Goal: Task Accomplishment & Management: Complete application form

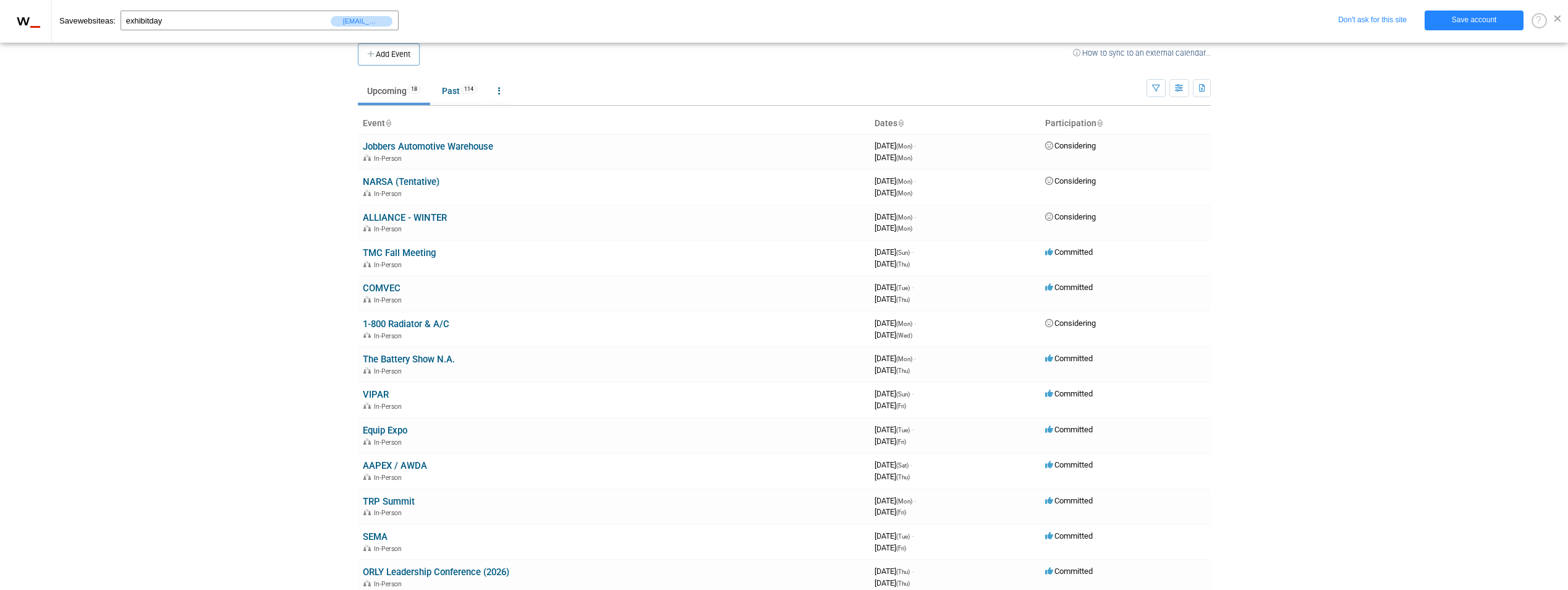
click at [1558, 21] on span at bounding box center [1558, 18] width 6 height 6
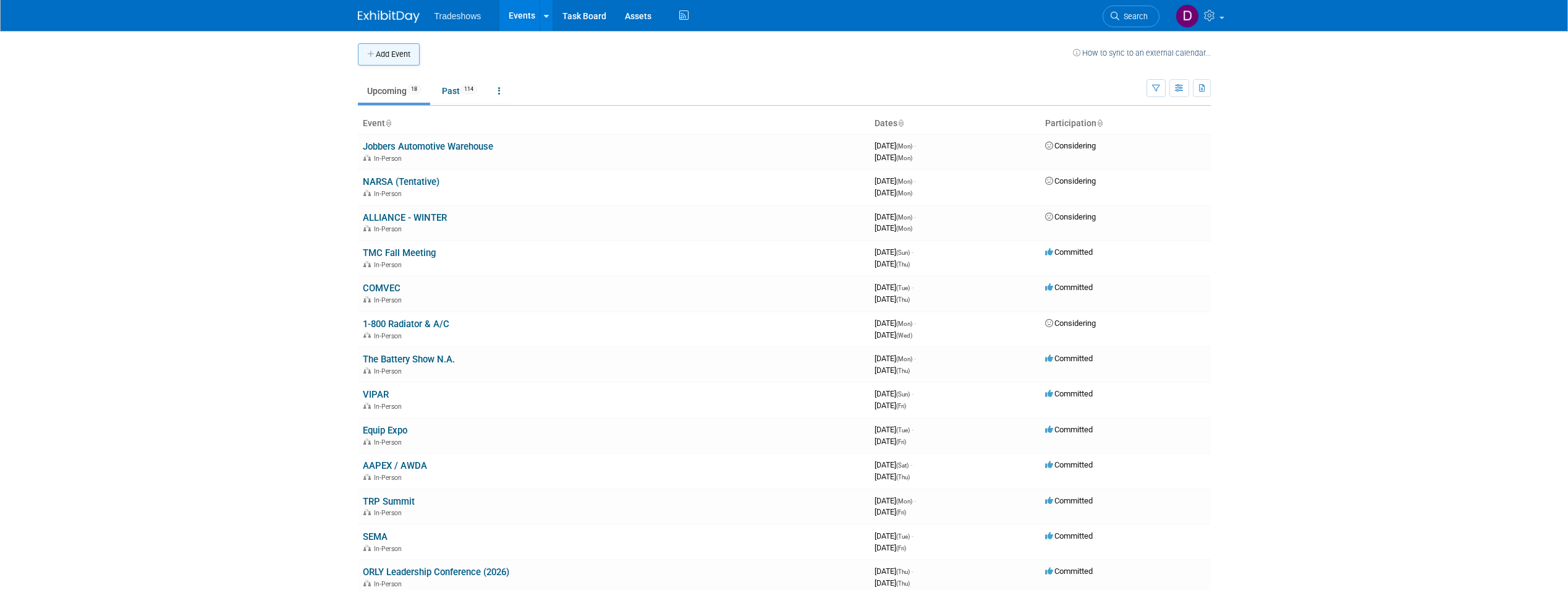
click at [404, 50] on button "Add Event" at bounding box center [389, 54] width 62 height 22
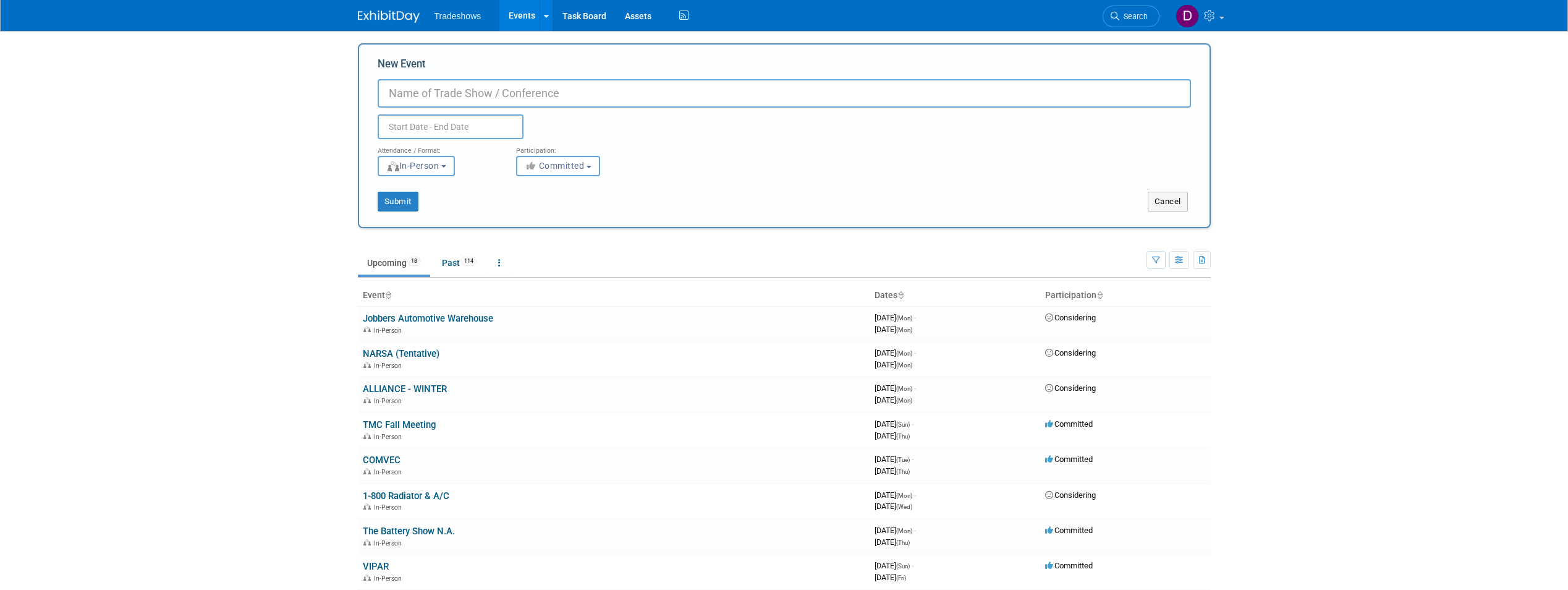
click at [458, 94] on input "New Event" at bounding box center [784, 93] width 813 height 29
type input "ASTA event (no REACH participation)"
click at [460, 127] on input "text" at bounding box center [450, 127] width 146 height 25
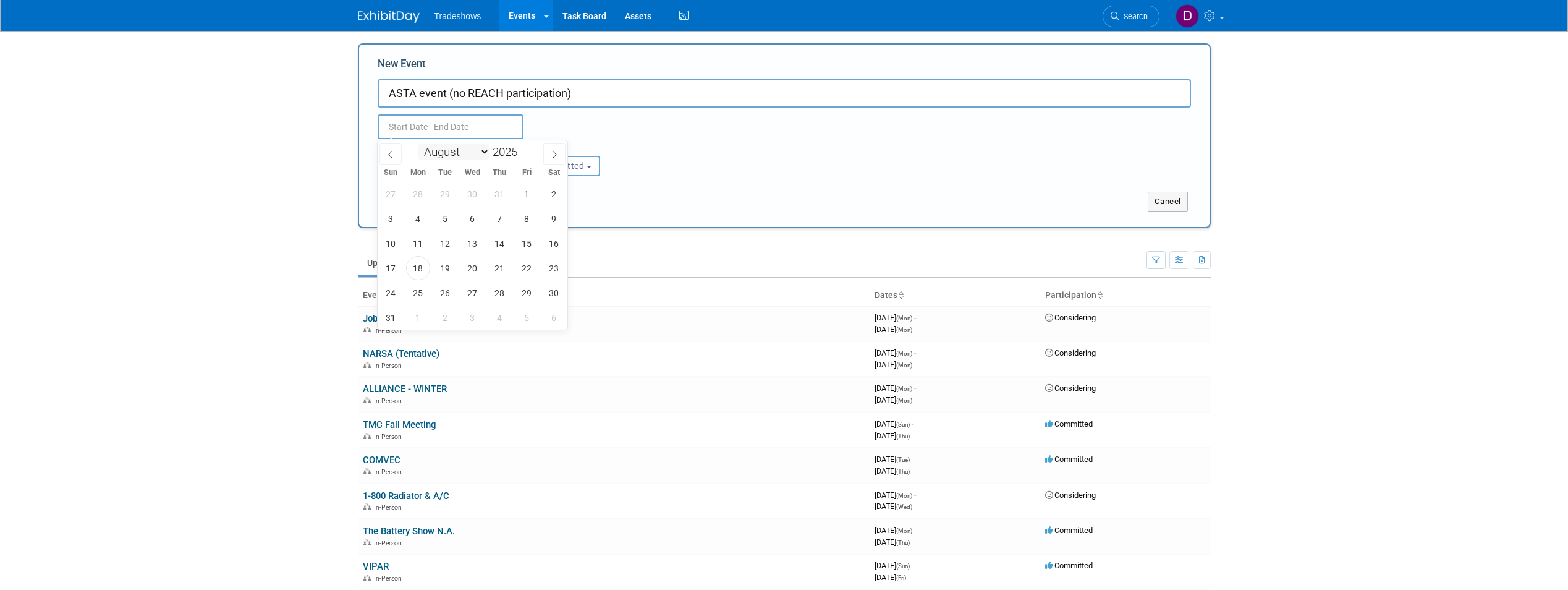
click at [484, 154] on select "January February March April May June July August September October November De…" at bounding box center [454, 151] width 71 height 15
select select "8"
click at [419, 144] on select "January February March April May June July August September October November De…" at bounding box center [454, 151] width 71 height 15
click at [448, 192] on span "2" at bounding box center [445, 193] width 24 height 24
click at [493, 190] on span "4" at bounding box center [500, 193] width 24 height 24
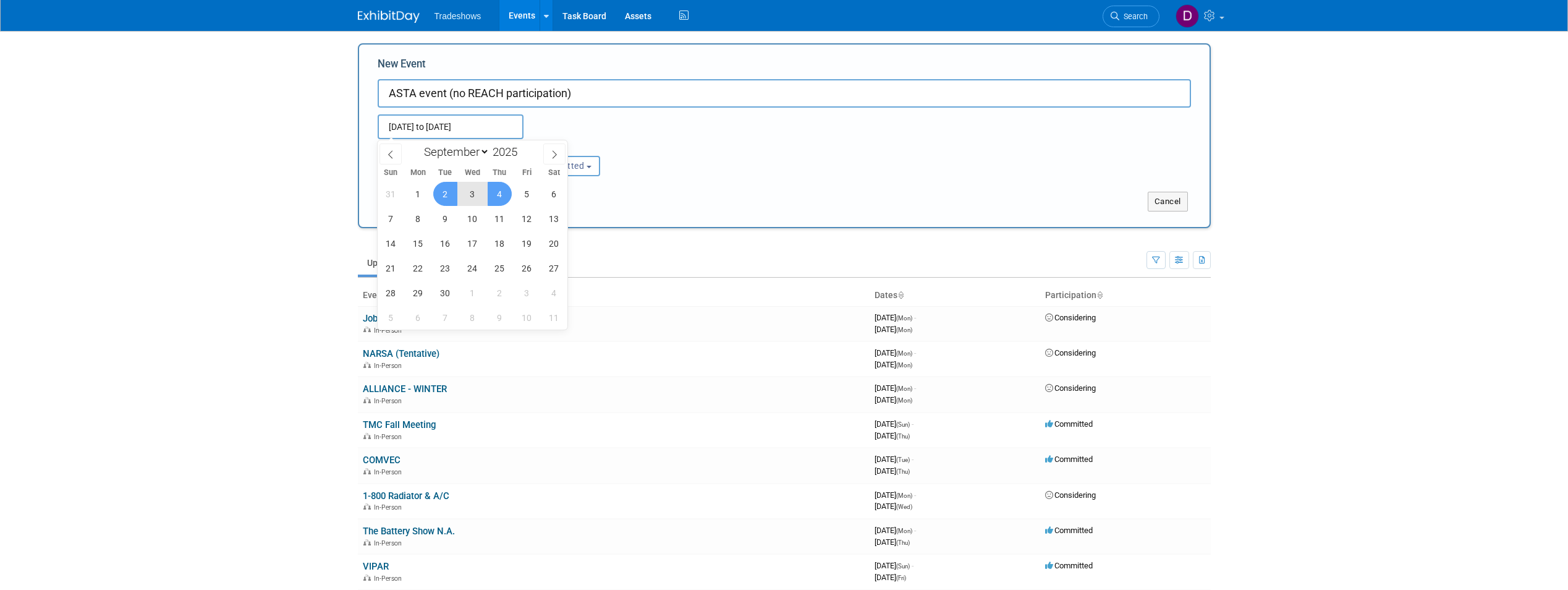
type input "[DATE] to [DATE]"
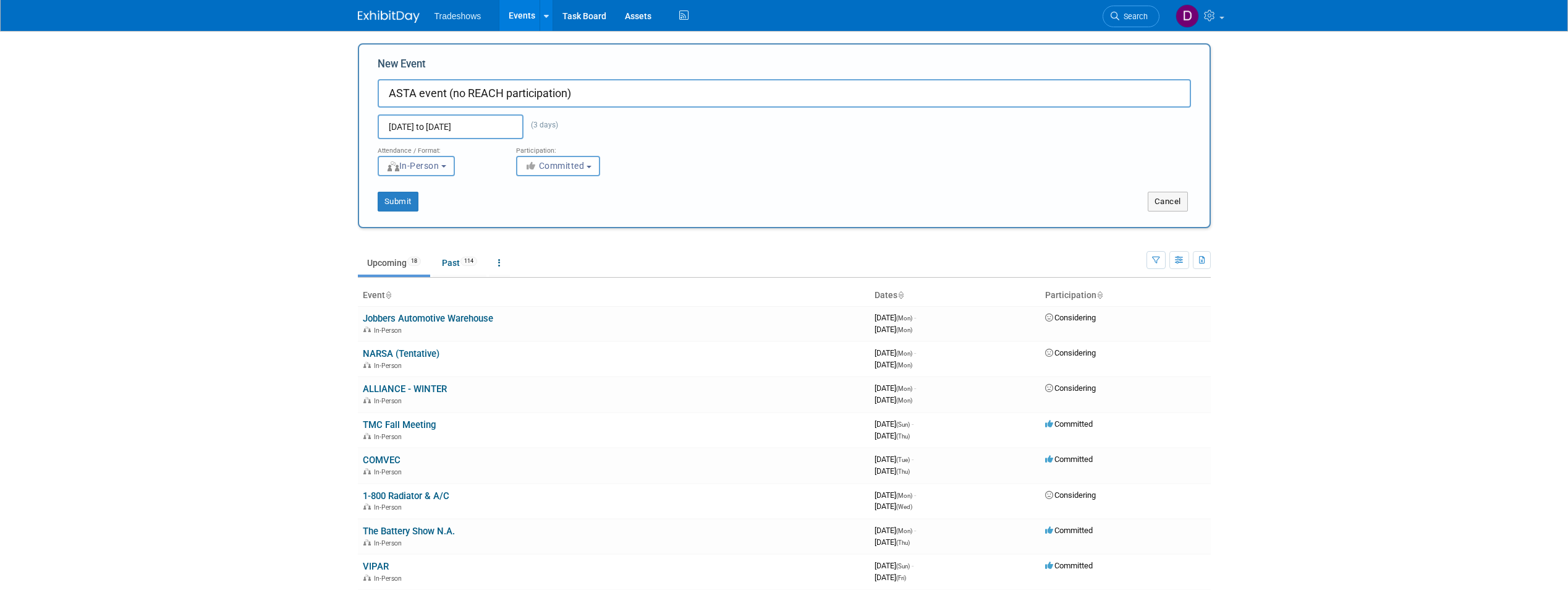
click at [447, 164] on button "In-Person" at bounding box center [415, 166] width 77 height 21
click at [449, 213] on label "Virtual" at bounding box center [420, 213] width 72 height 17
click at [389, 213] on input "Virtual" at bounding box center [385, 213] width 8 height 8
select select "2"
click at [584, 166] on span "Committed" at bounding box center [554, 166] width 60 height 10
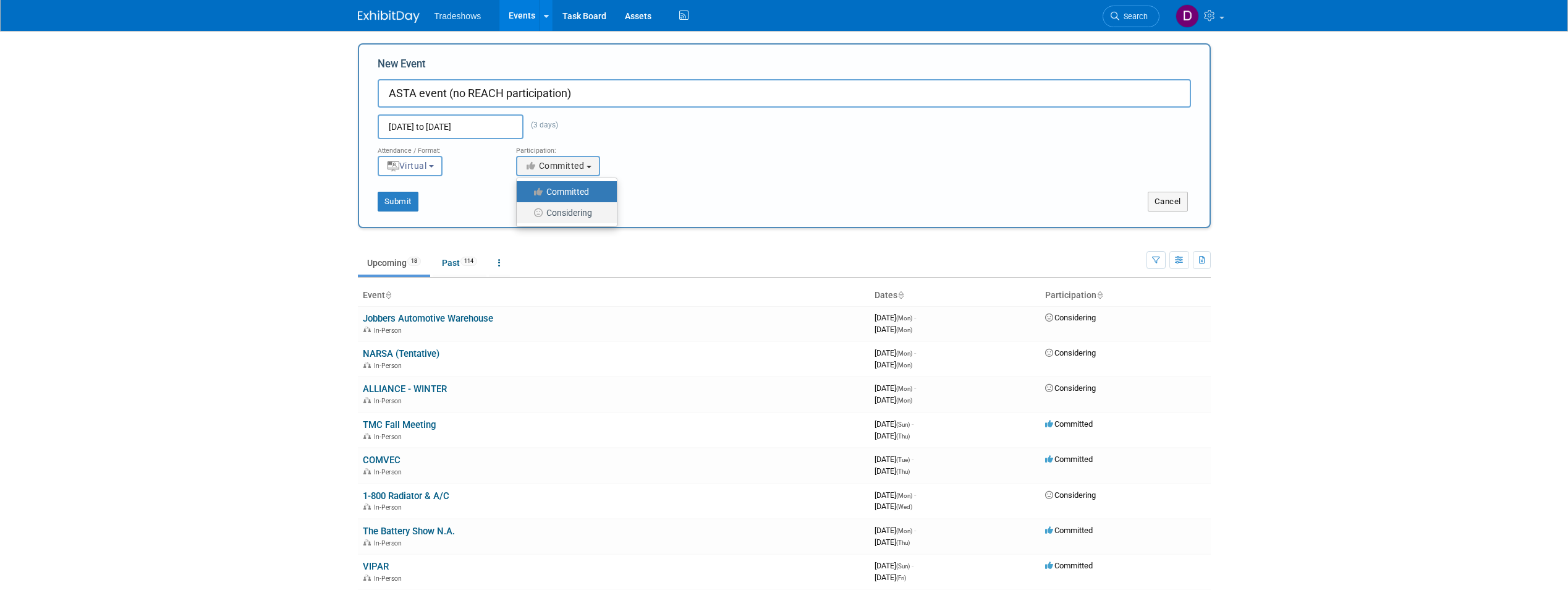
click at [584, 216] on label "Considering" at bounding box center [564, 213] width 81 height 16
click at [528, 216] on input "Considering" at bounding box center [524, 213] width 8 height 8
select select "2"
click at [388, 198] on button "Submit" at bounding box center [397, 201] width 41 height 20
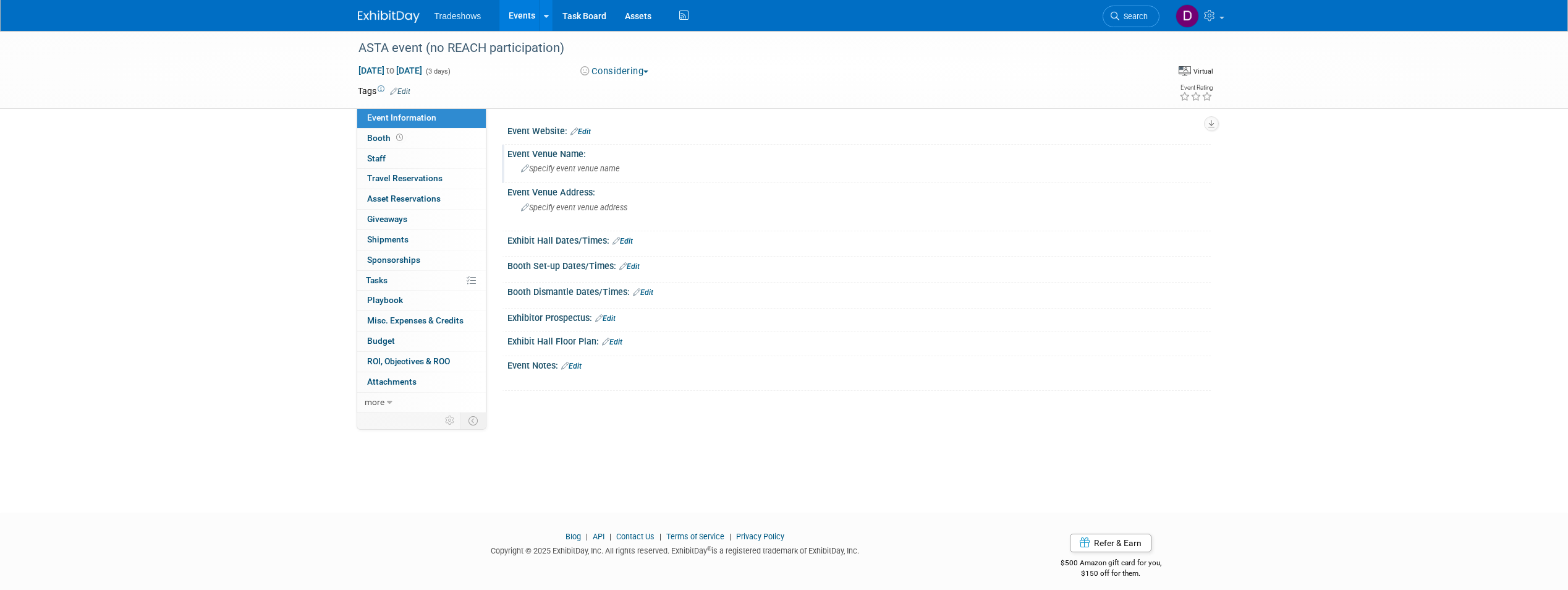
click at [559, 168] on span "Specify event venue name" at bounding box center [571, 169] width 99 height 10
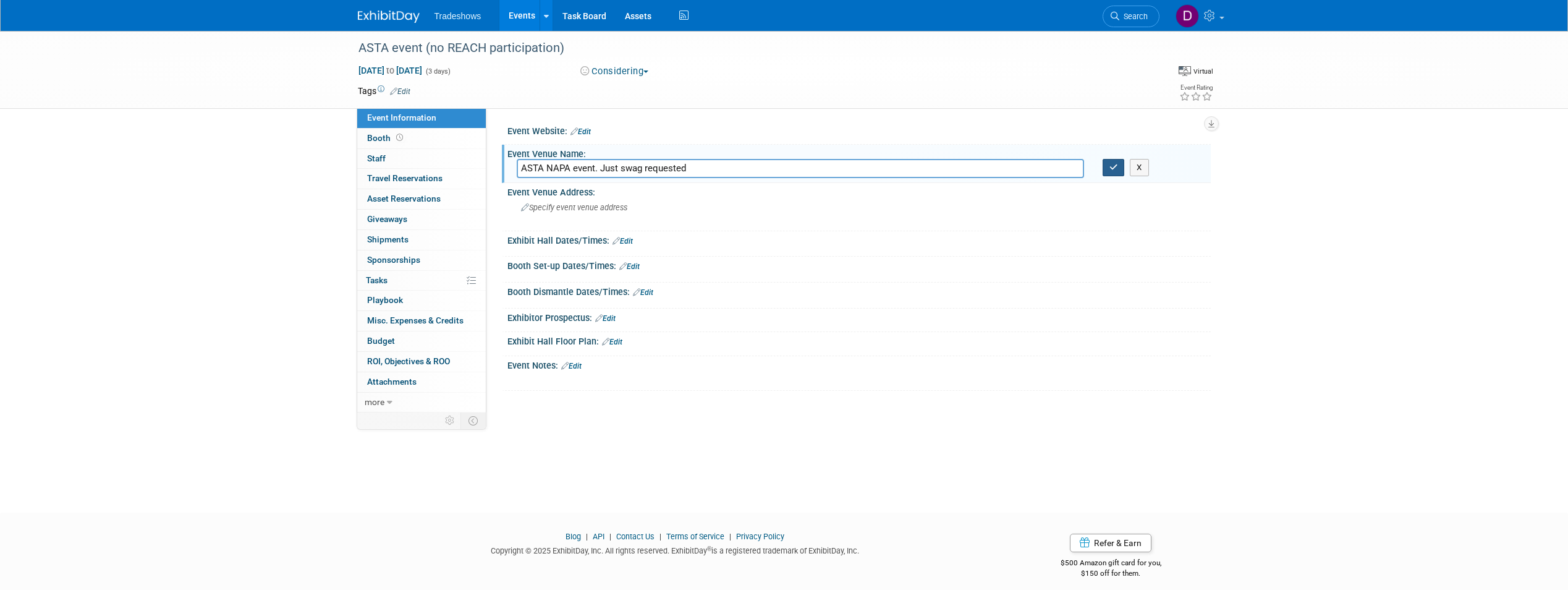
type input "ASTA NAPA event. Just swag requested"
click at [1113, 168] on icon "button" at bounding box center [1114, 167] width 9 height 8
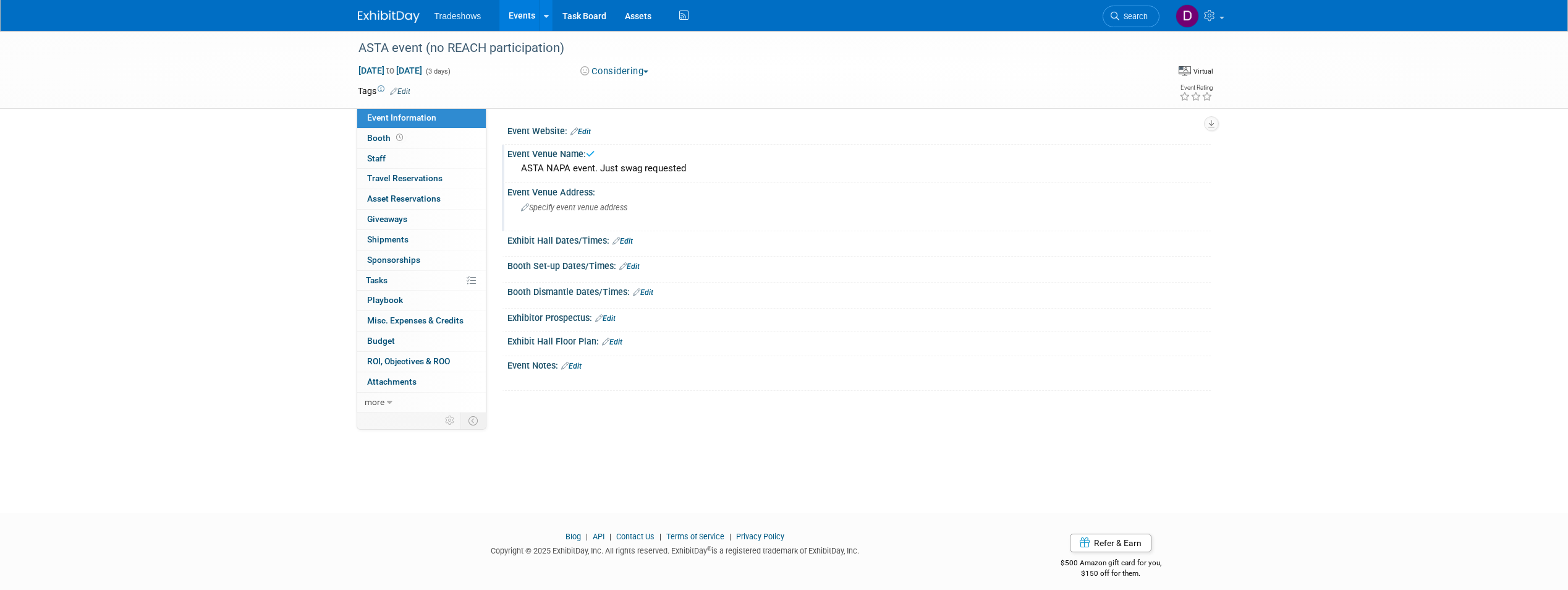
click at [587, 207] on span "Specify event venue address" at bounding box center [575, 208] width 107 height 10
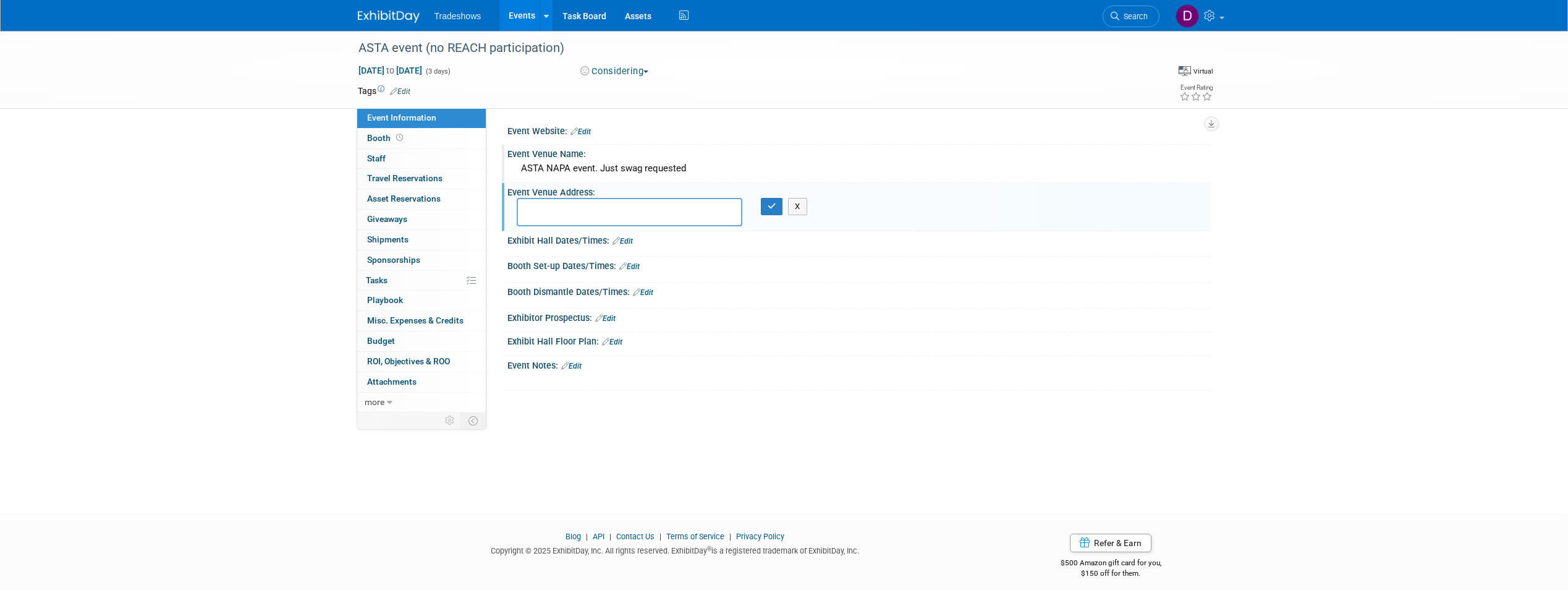
paste textarea "[PERSON_NAME] [STREET_ADDRESS]"
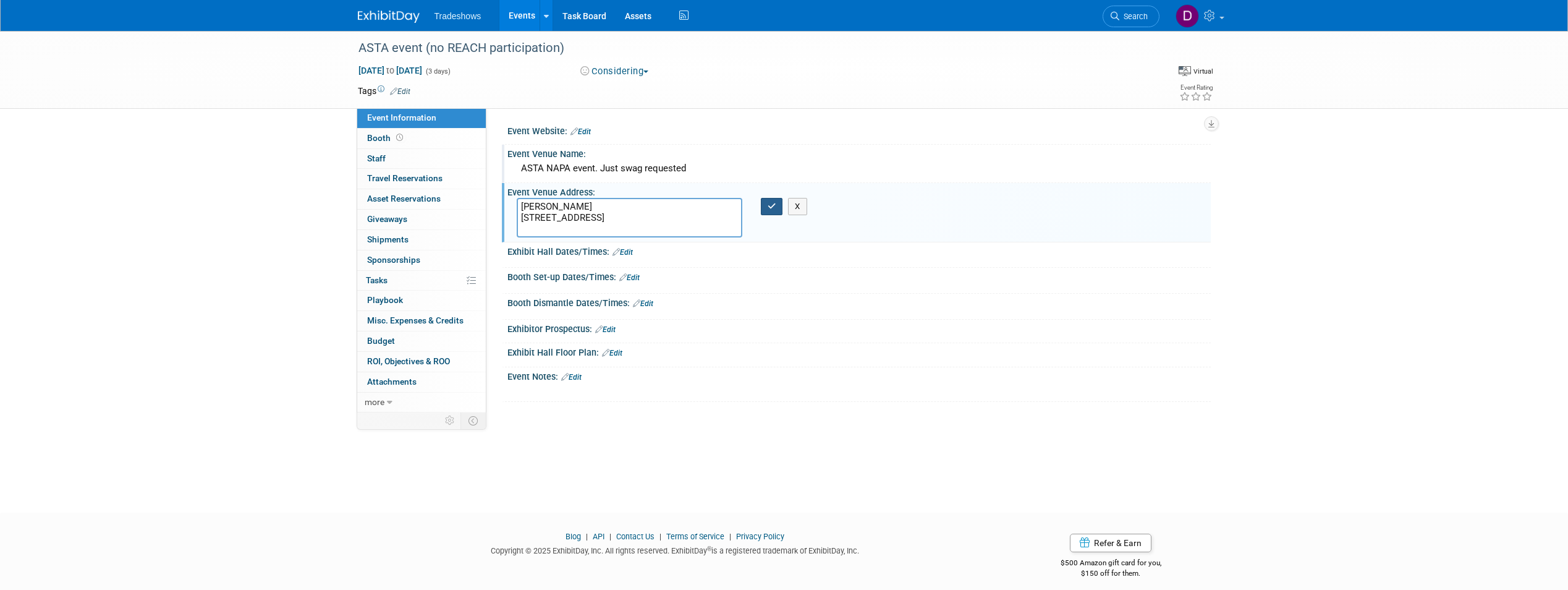
type textarea "[PERSON_NAME] [STREET_ADDRESS]"
click at [770, 208] on icon "button" at bounding box center [771, 206] width 9 height 8
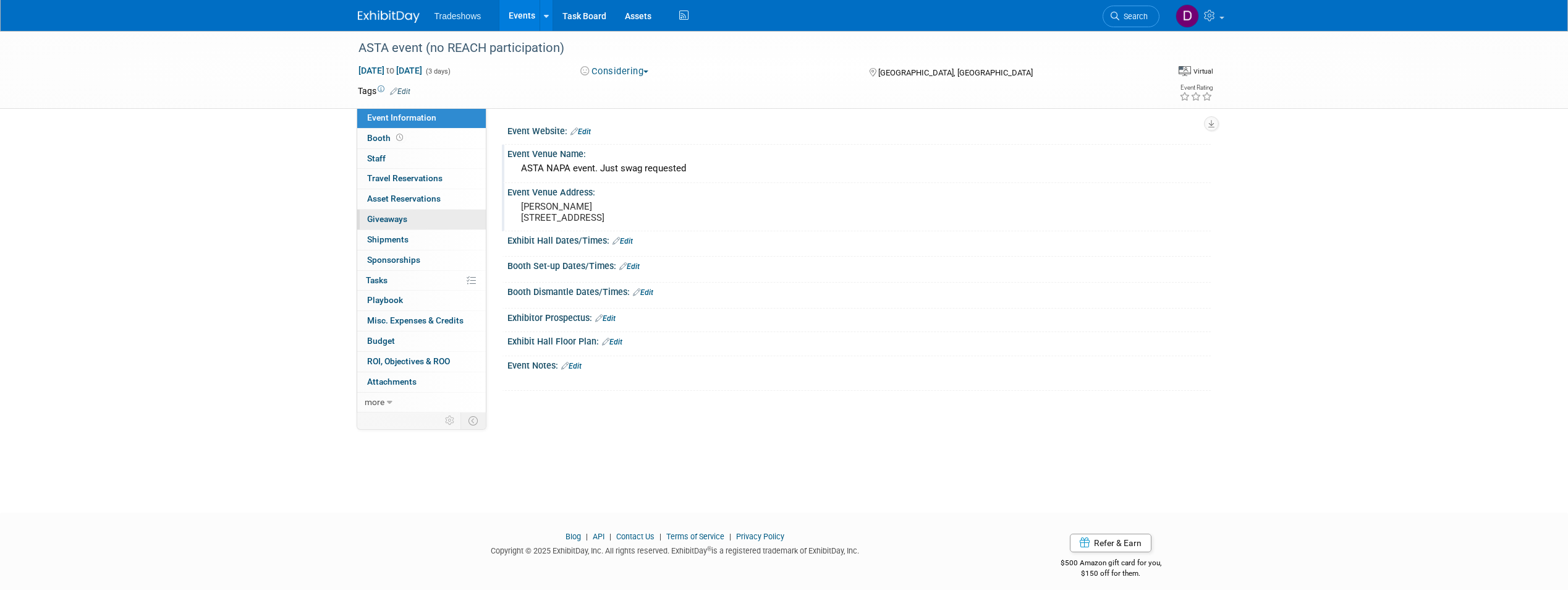
click at [399, 223] on span "Giveaways 0" at bounding box center [387, 219] width 40 height 10
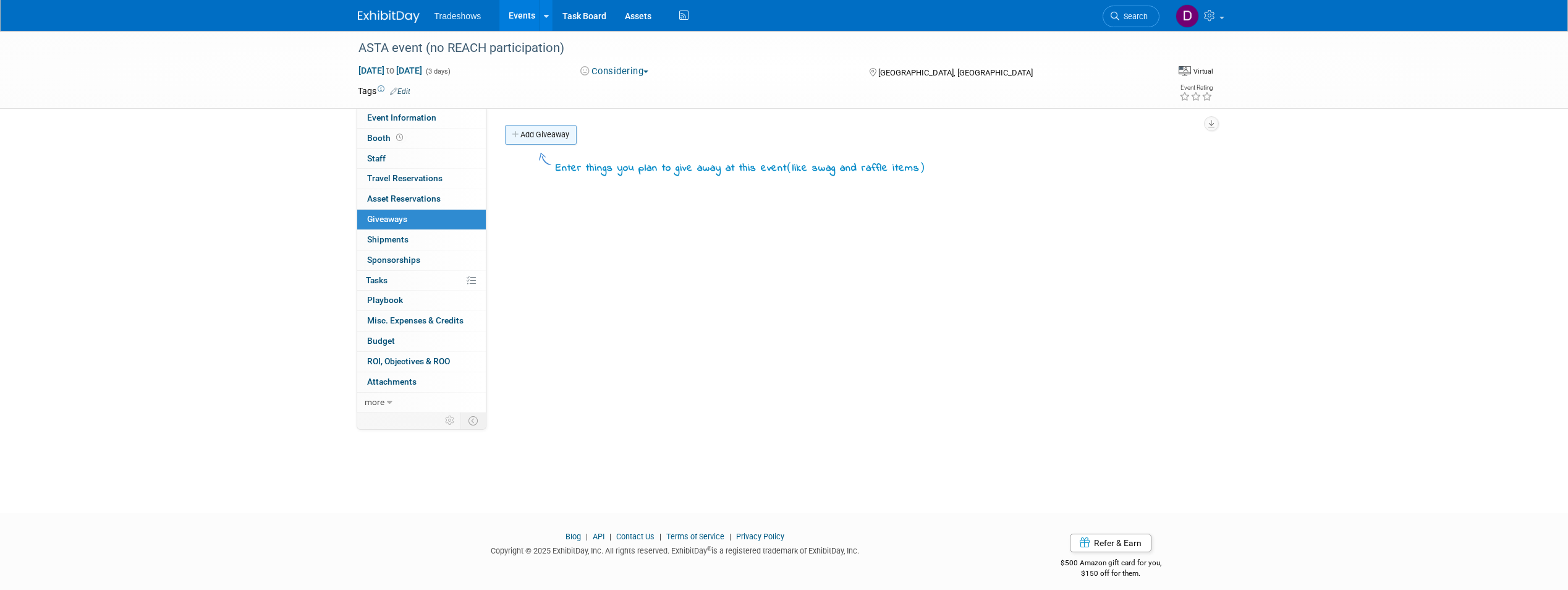
click at [539, 138] on link "Add Giveaway" at bounding box center [540, 135] width 72 height 20
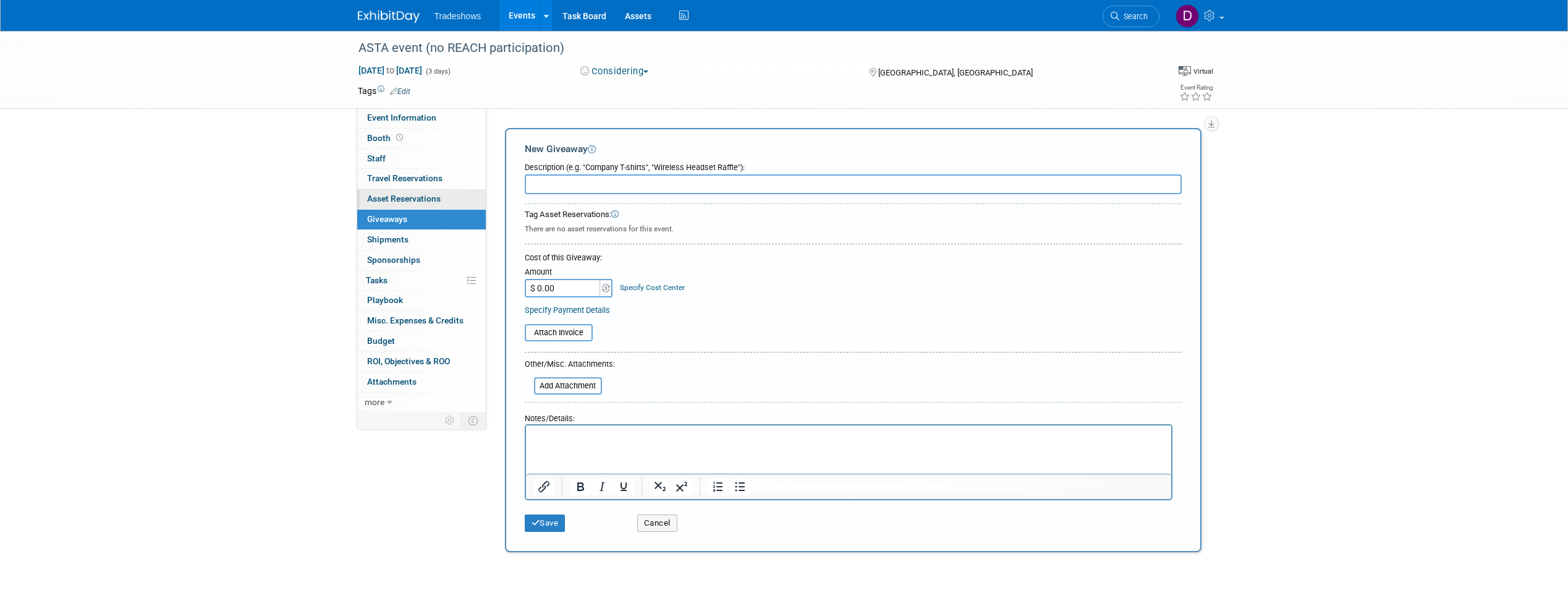
click at [411, 201] on span "Asset Reservations 0" at bounding box center [404, 198] width 73 height 10
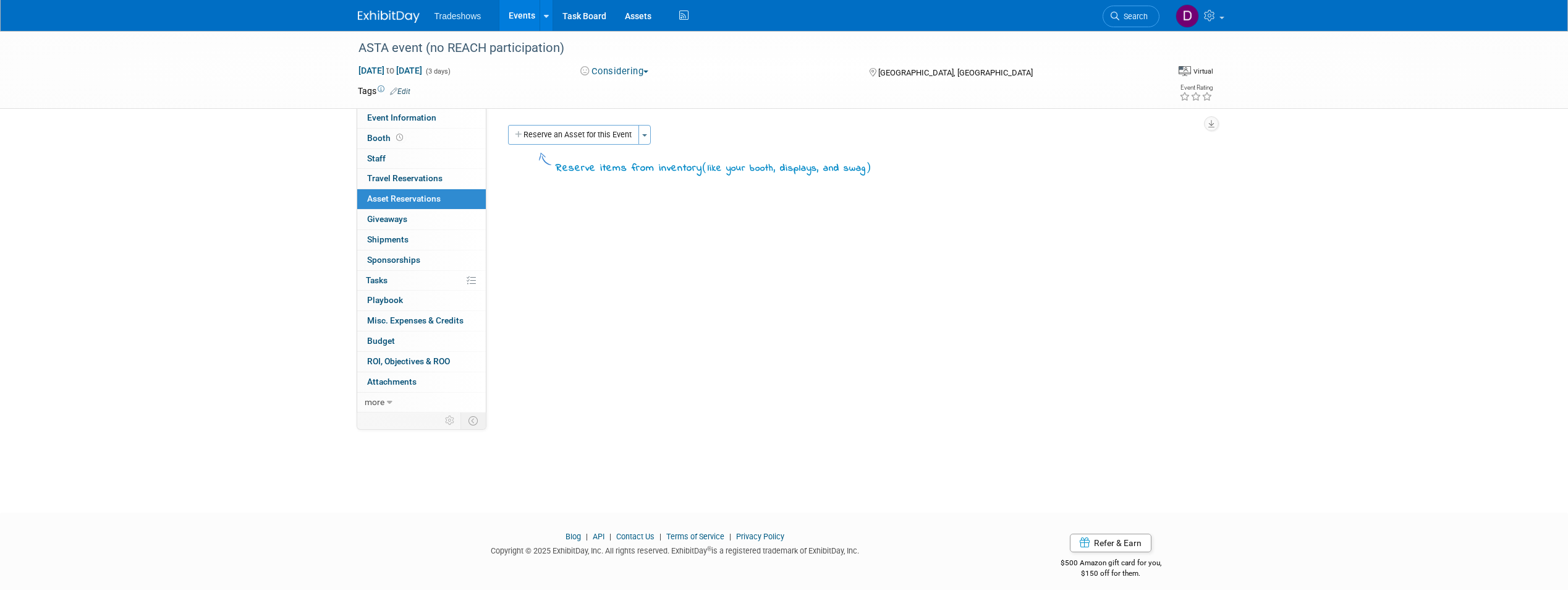
click at [606, 139] on button "Reserve an Asset for this Event" at bounding box center [573, 135] width 131 height 20
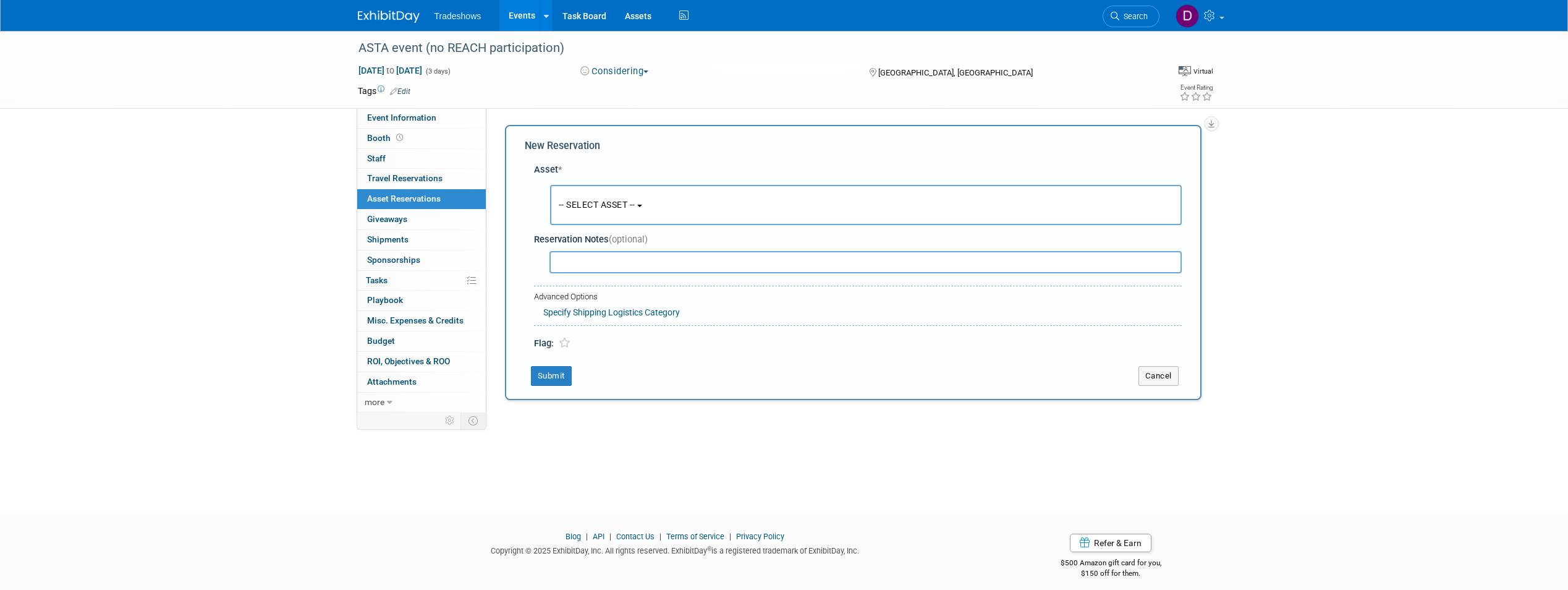
scroll to position [10, 0]
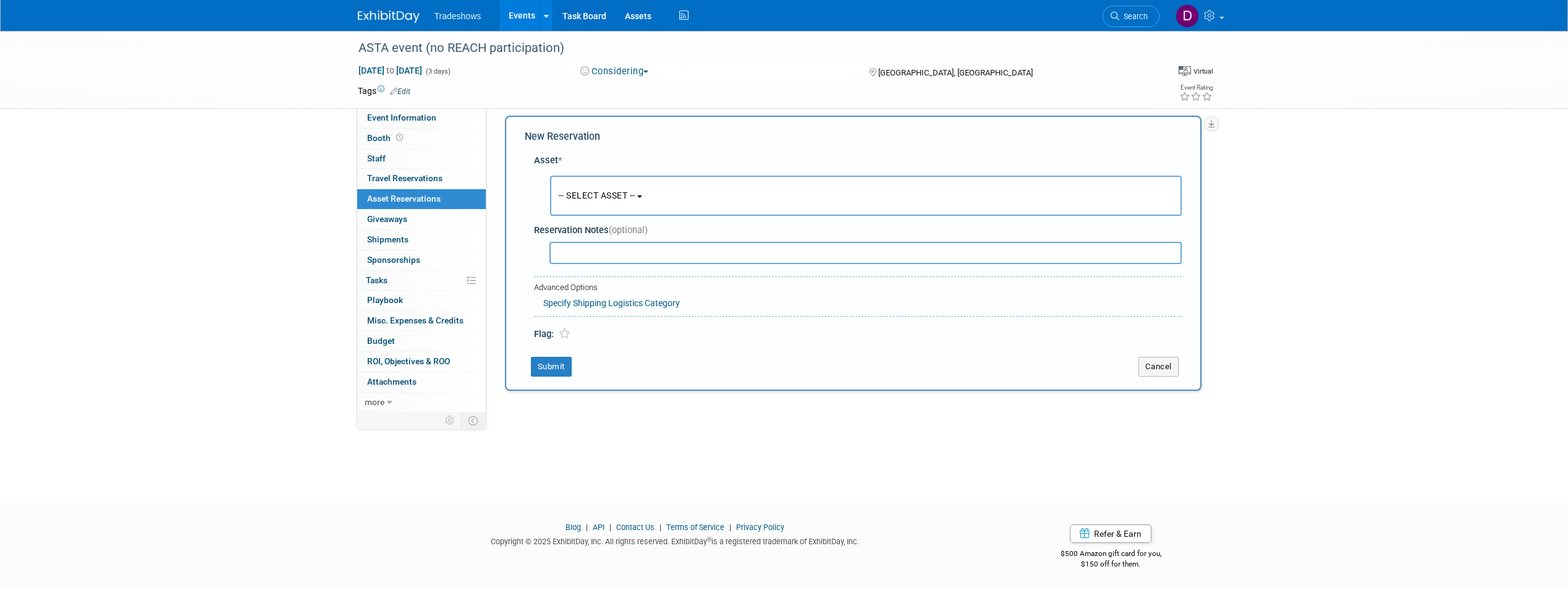
click at [642, 195] on b "button" at bounding box center [639, 196] width 5 height 2
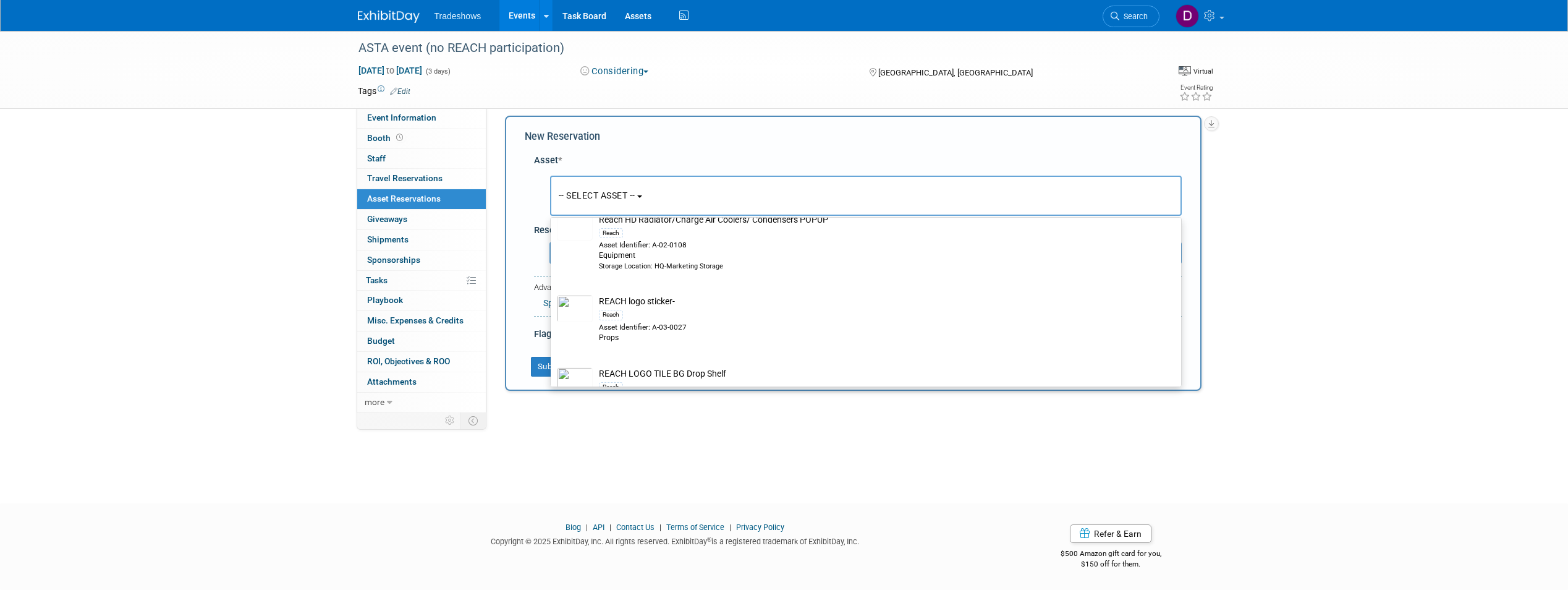
scroll to position [6429, 0]
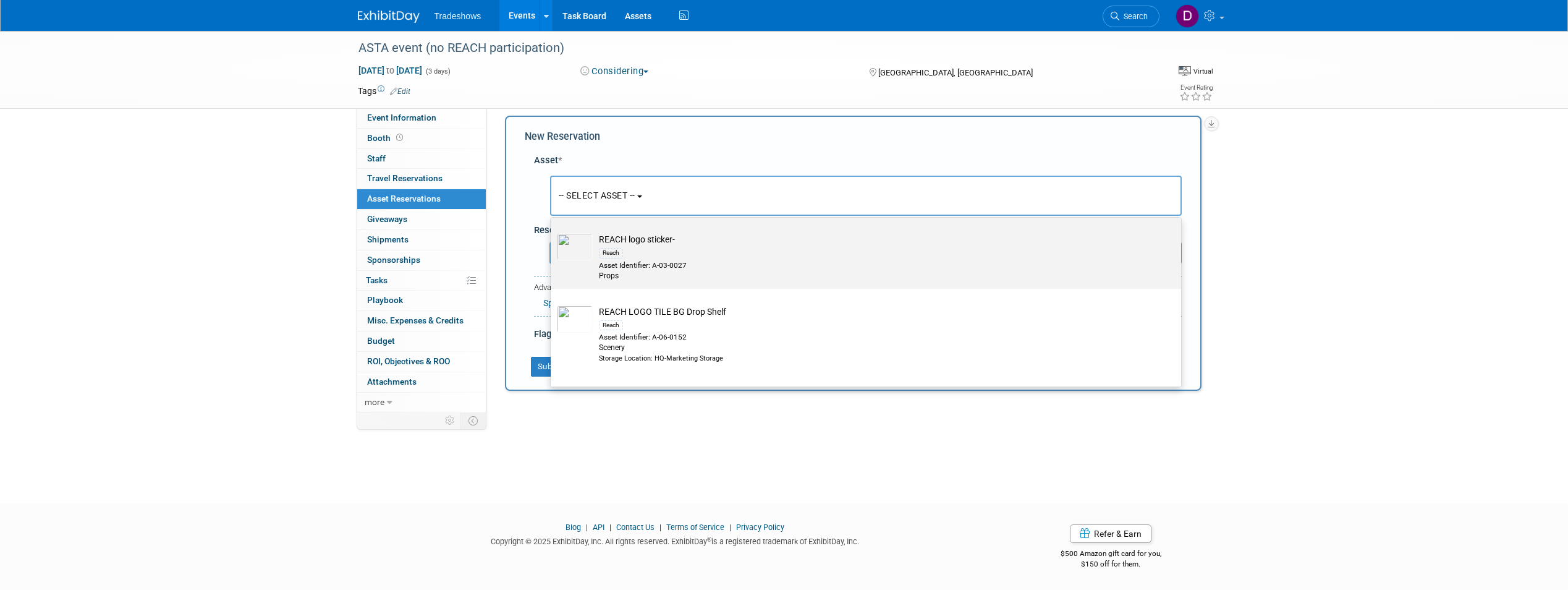
click at [577, 260] on img at bounding box center [575, 247] width 36 height 27
click at [552, 231] on input "REACH logo sticker- Reach Asset Identifier: A-03-0027 Props" at bounding box center [548, 227] width 8 height 8
select select "10713784"
